Goal: Task Accomplishment & Management: Use online tool/utility

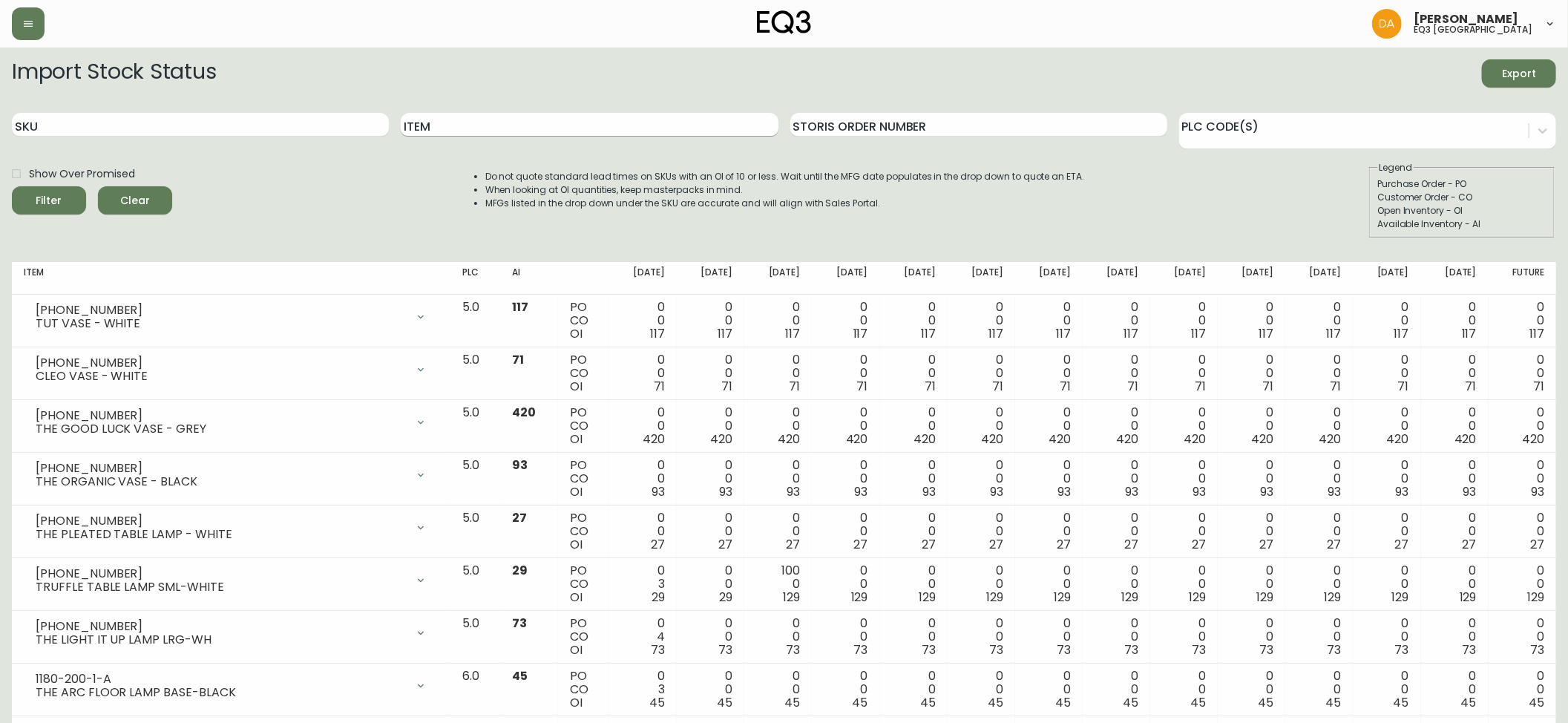
click at [491, 119] on input "Item" at bounding box center [590, 124] width 377 height 24
click at [12, 186] on button "Filter" at bounding box center [49, 200] width 74 height 28
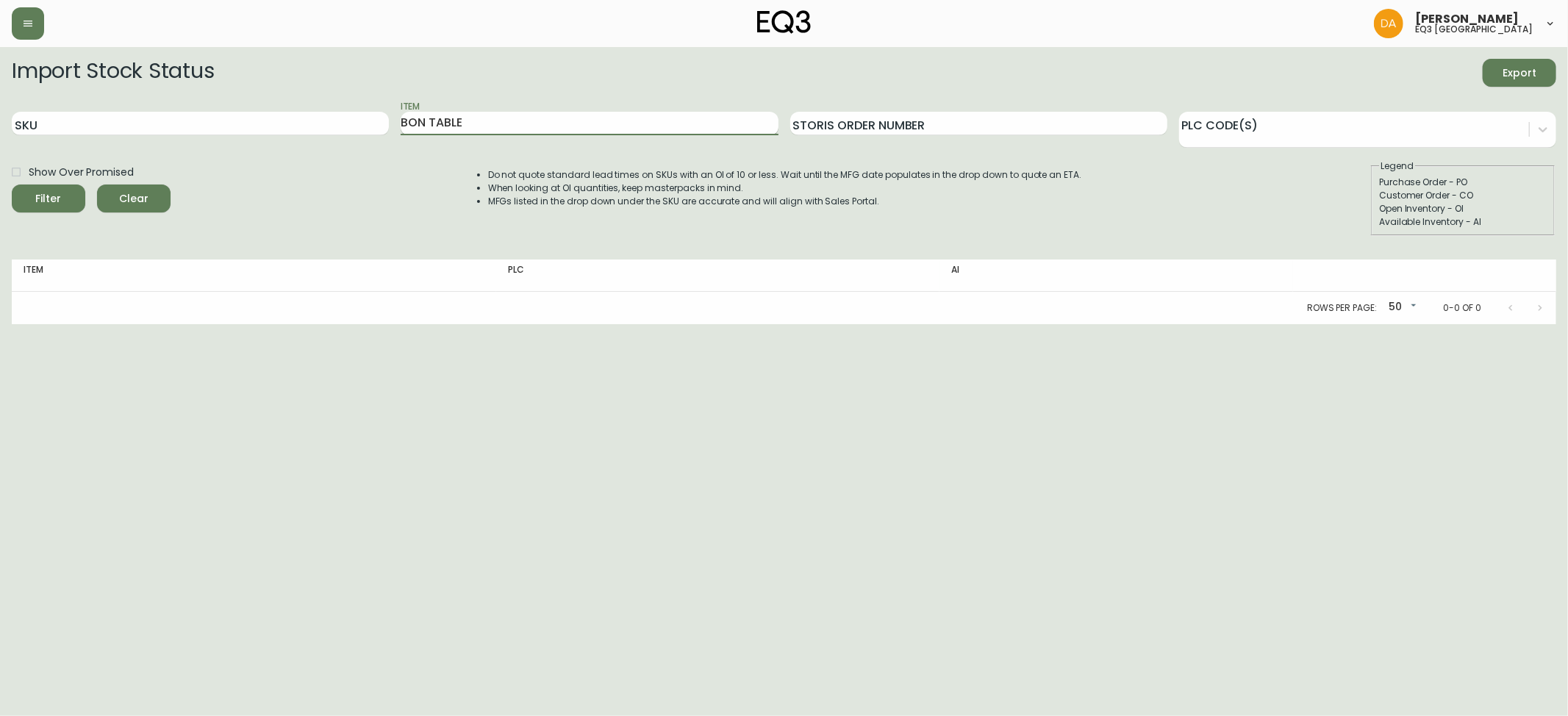
drag, startPoint x: 498, startPoint y: 124, endPoint x: 431, endPoint y: 124, distance: 67.0
click at [431, 124] on input "BON TABLE" at bounding box center [589, 123] width 377 height 23
type input "BON"
click at [12, 184] on button "Filter" at bounding box center [48, 198] width 73 height 28
